Goal: Transaction & Acquisition: Obtain resource

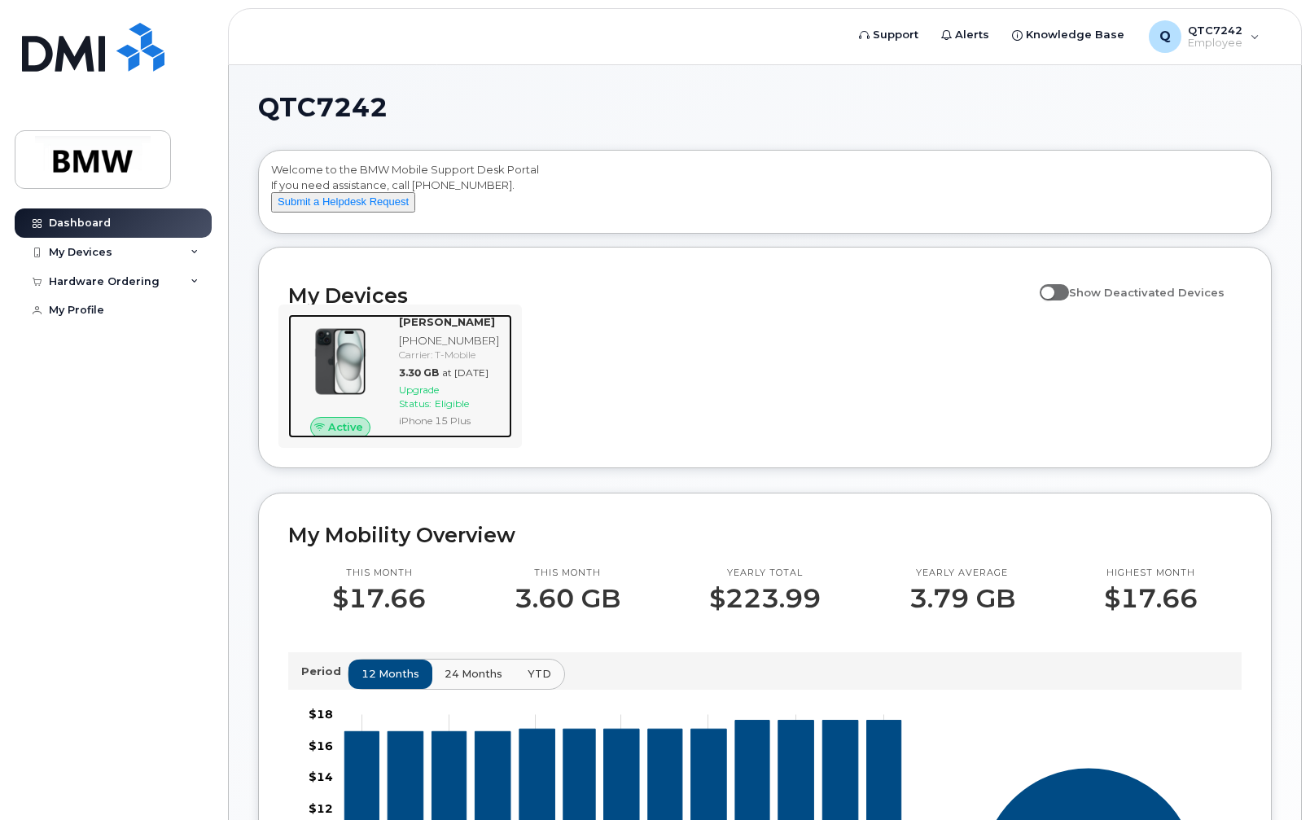
click at [388, 393] on div at bounding box center [340, 361] width 104 height 94
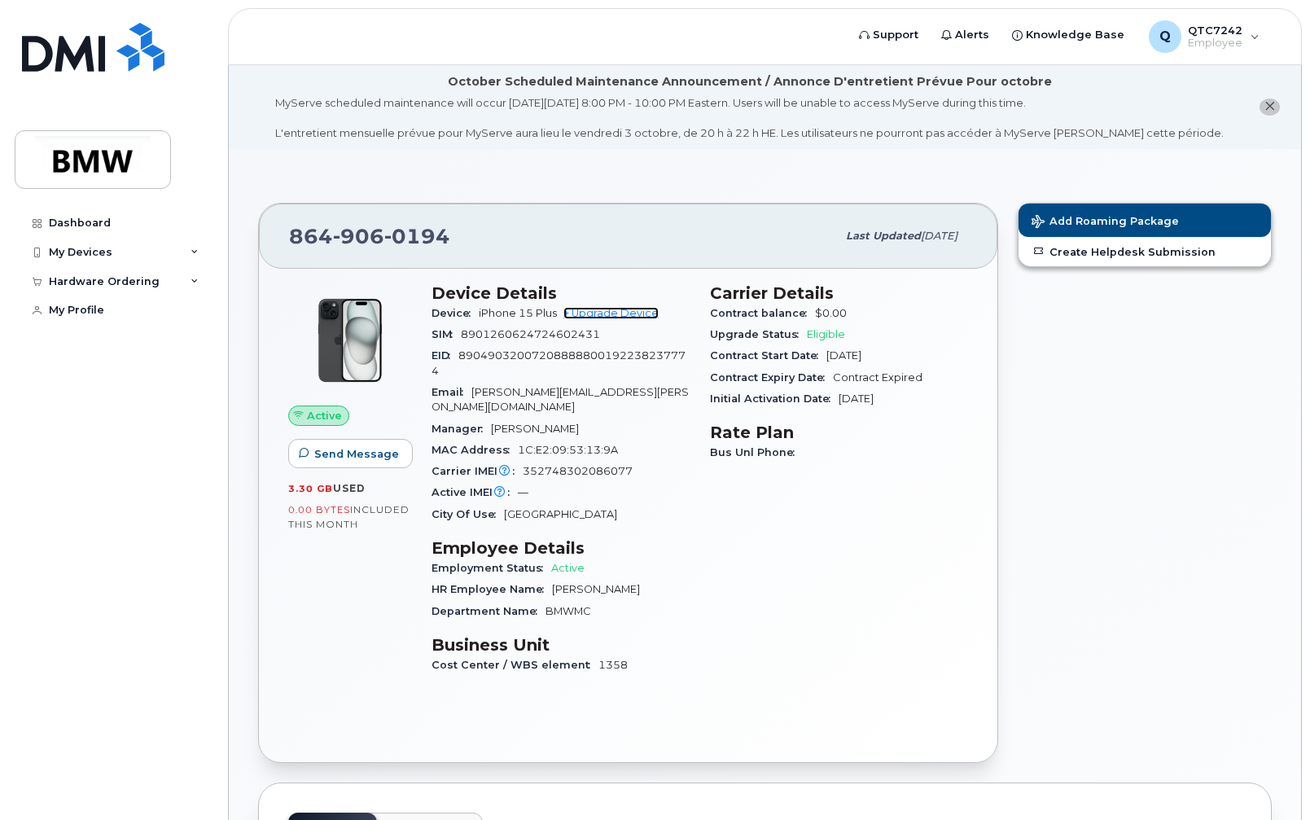
click at [615, 313] on link "+ Upgrade Device" at bounding box center [611, 313] width 95 height 12
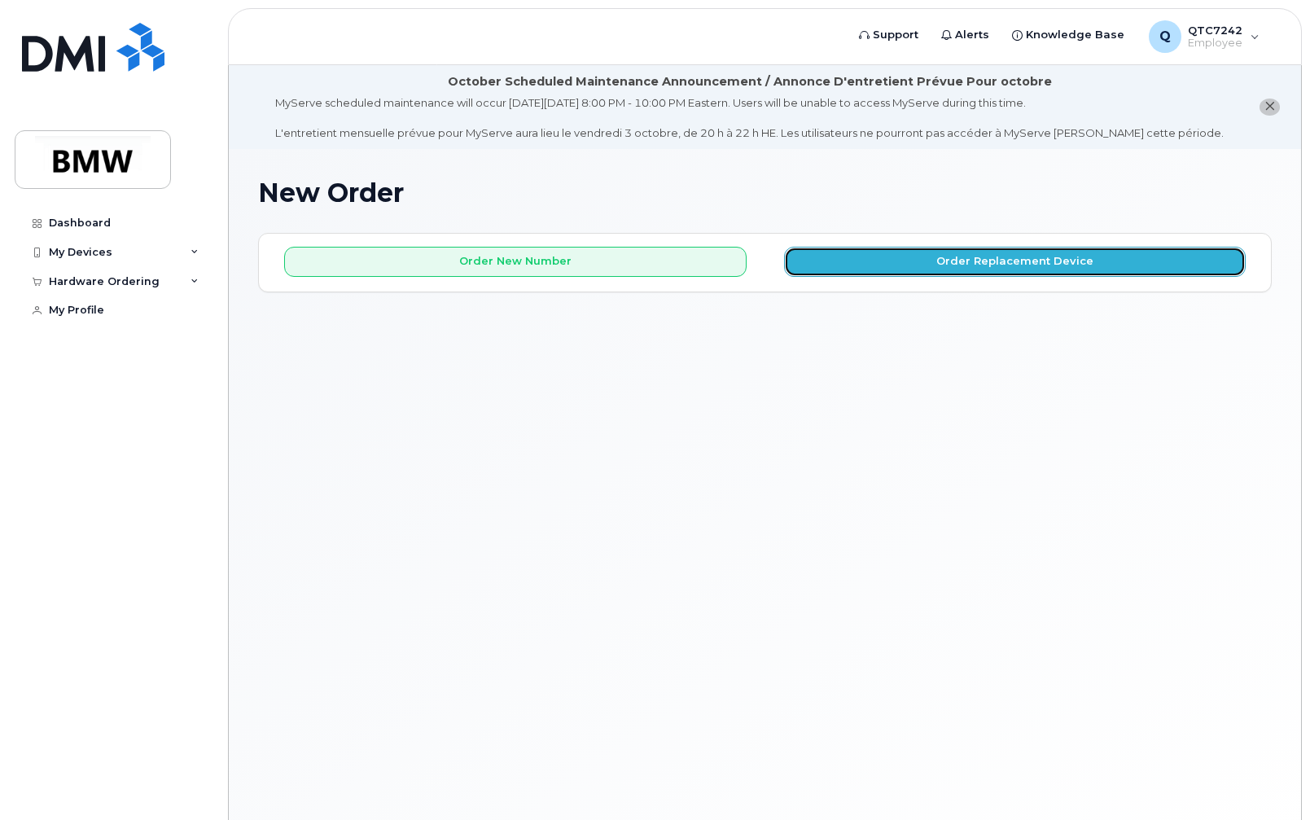
click at [976, 259] on button "Order Replacement Device" at bounding box center [1015, 262] width 463 height 30
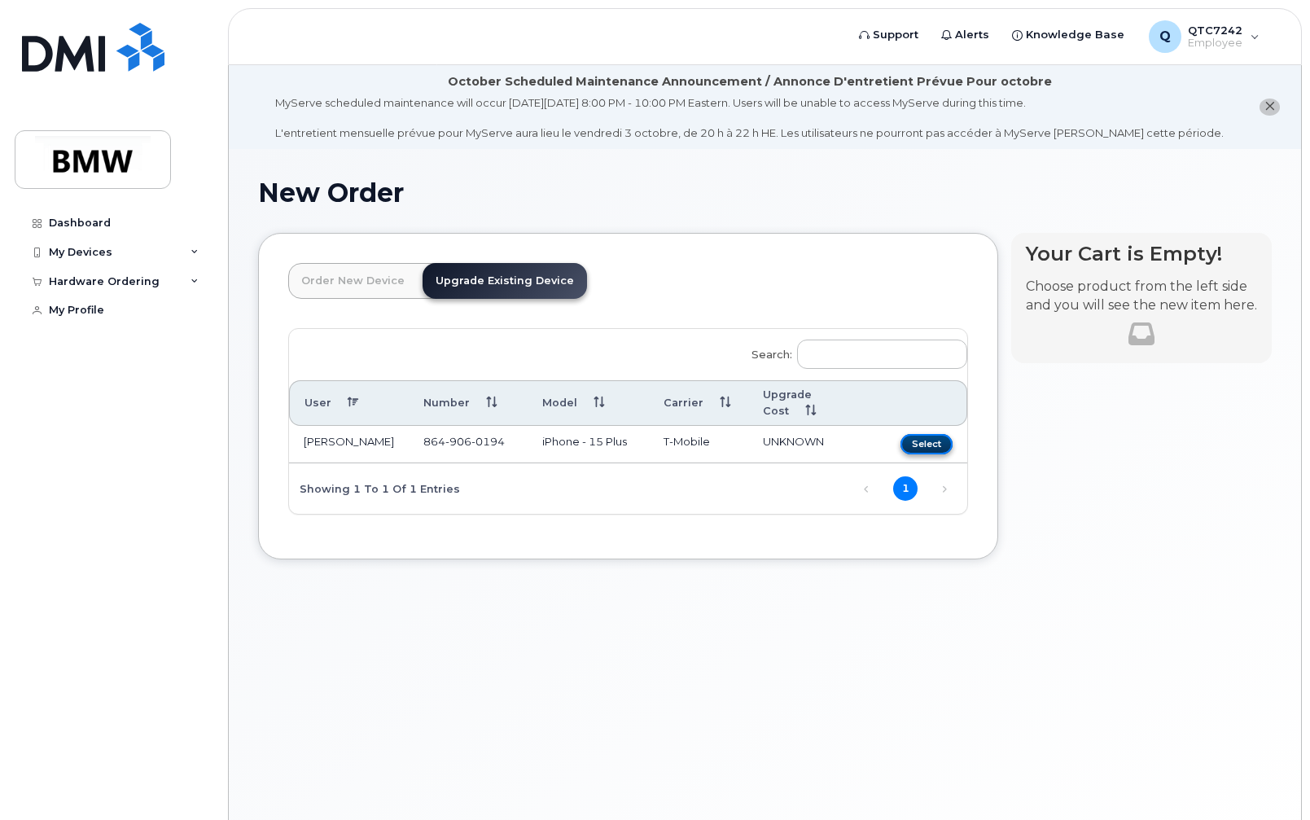
click at [933, 434] on button "Select" at bounding box center [927, 444] width 52 height 20
